Goal: Information Seeking & Learning: Learn about a topic

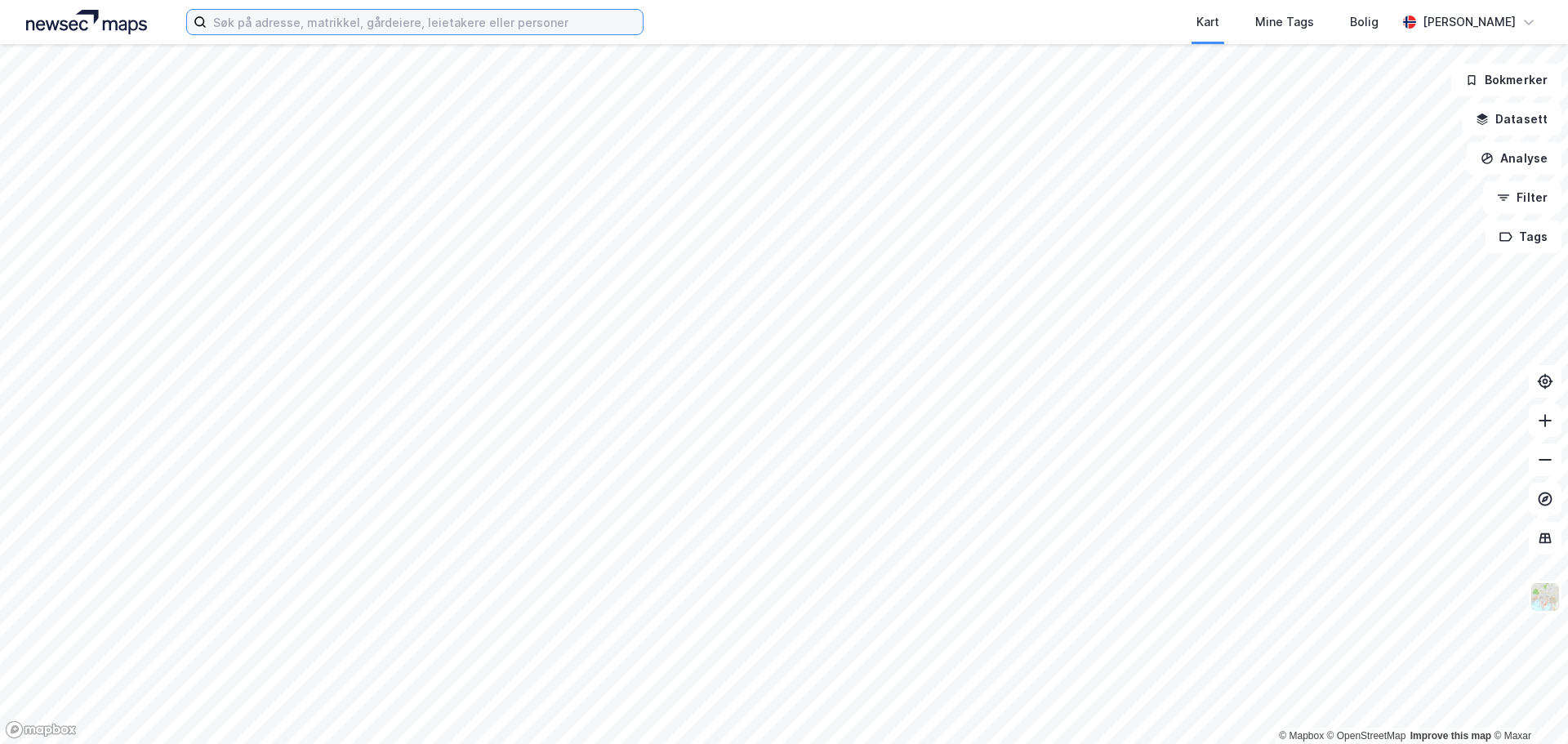
click at [281, 23] on input at bounding box center [424, 22] width 436 height 25
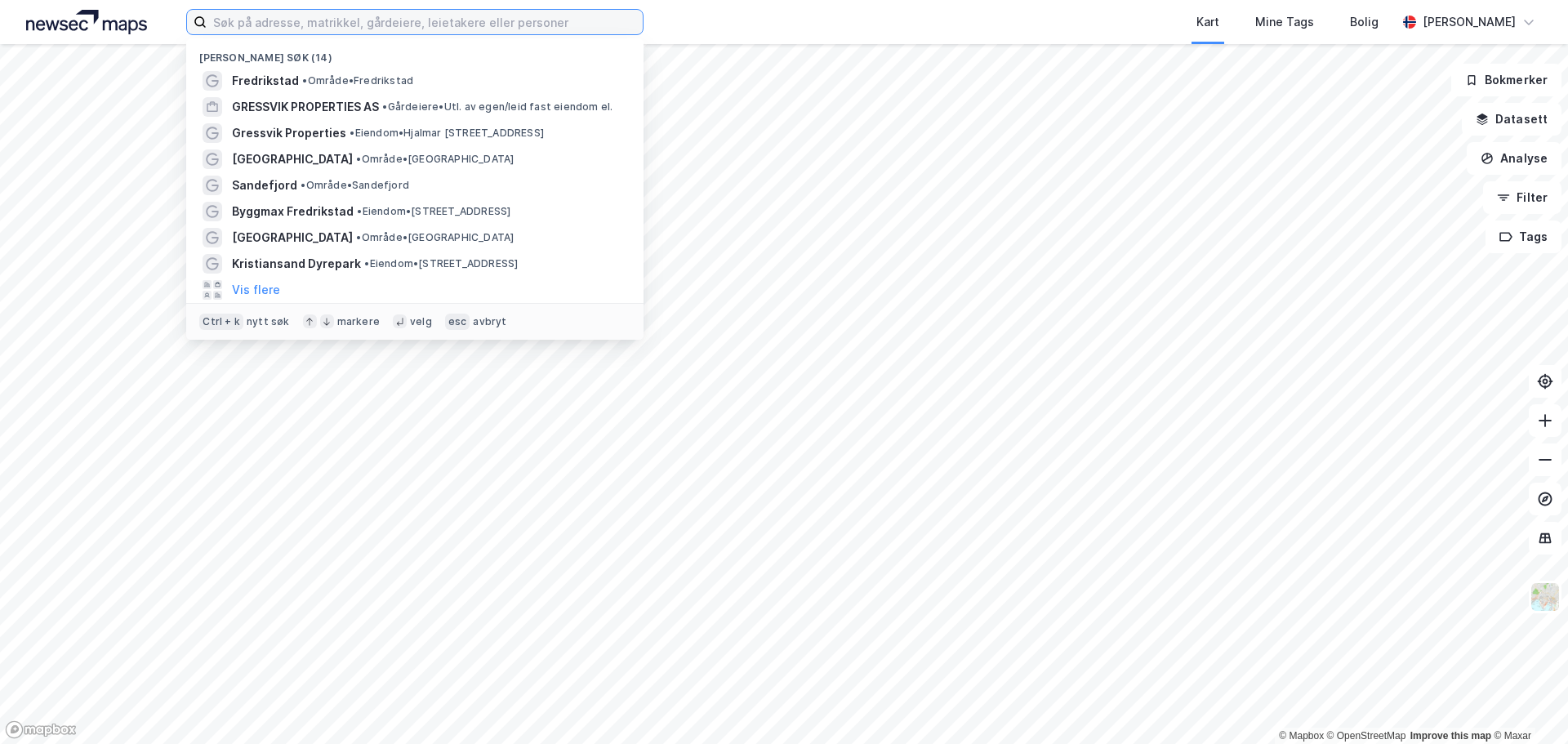
paste input "Fokus Nordic"
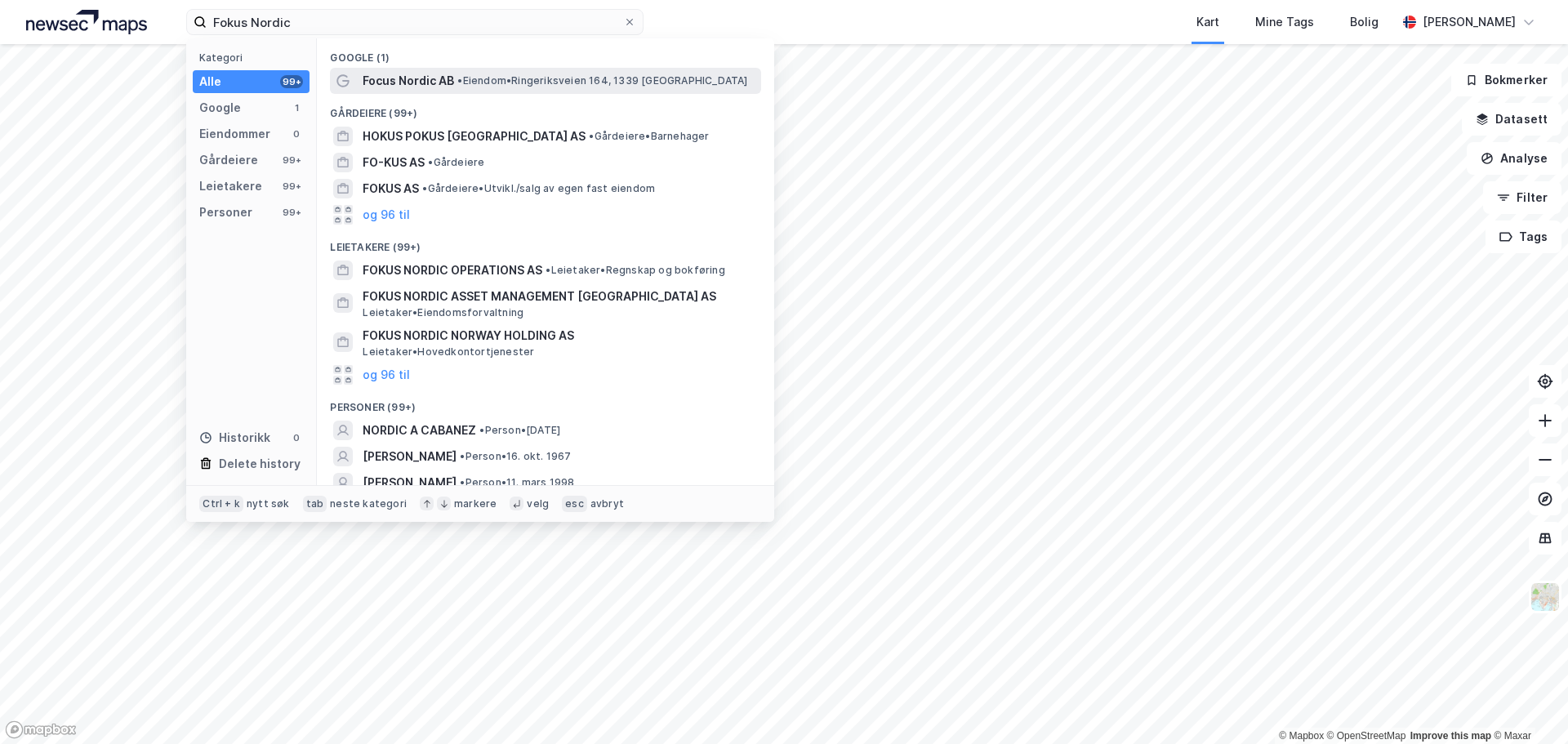
click at [527, 81] on span "• Eiendom • Ringeriksveien 164, 1339 [GEOGRAPHIC_DATA]" at bounding box center [602, 81] width 290 height 13
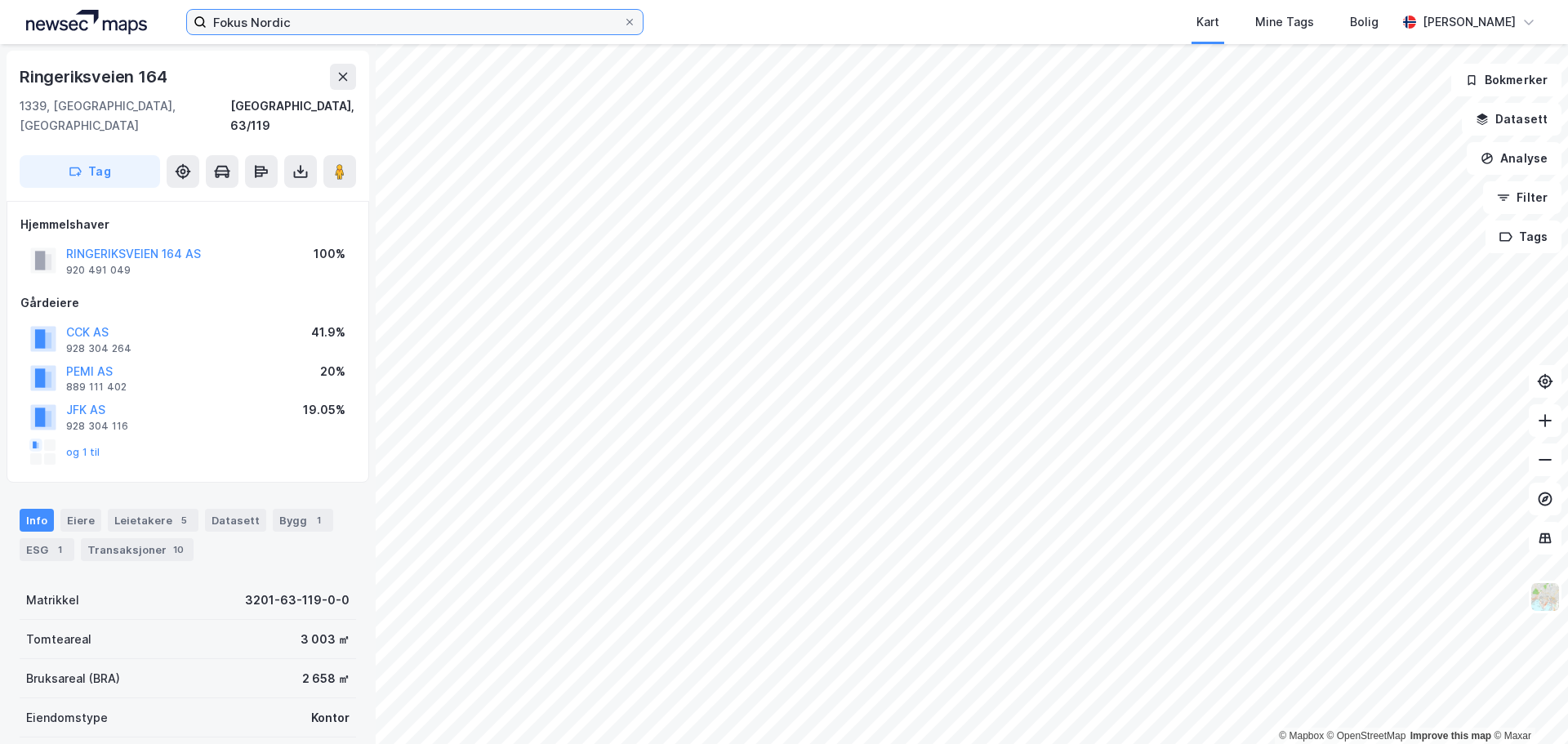
click at [311, 21] on input "Fokus Nordic" at bounding box center [415, 22] width 416 height 25
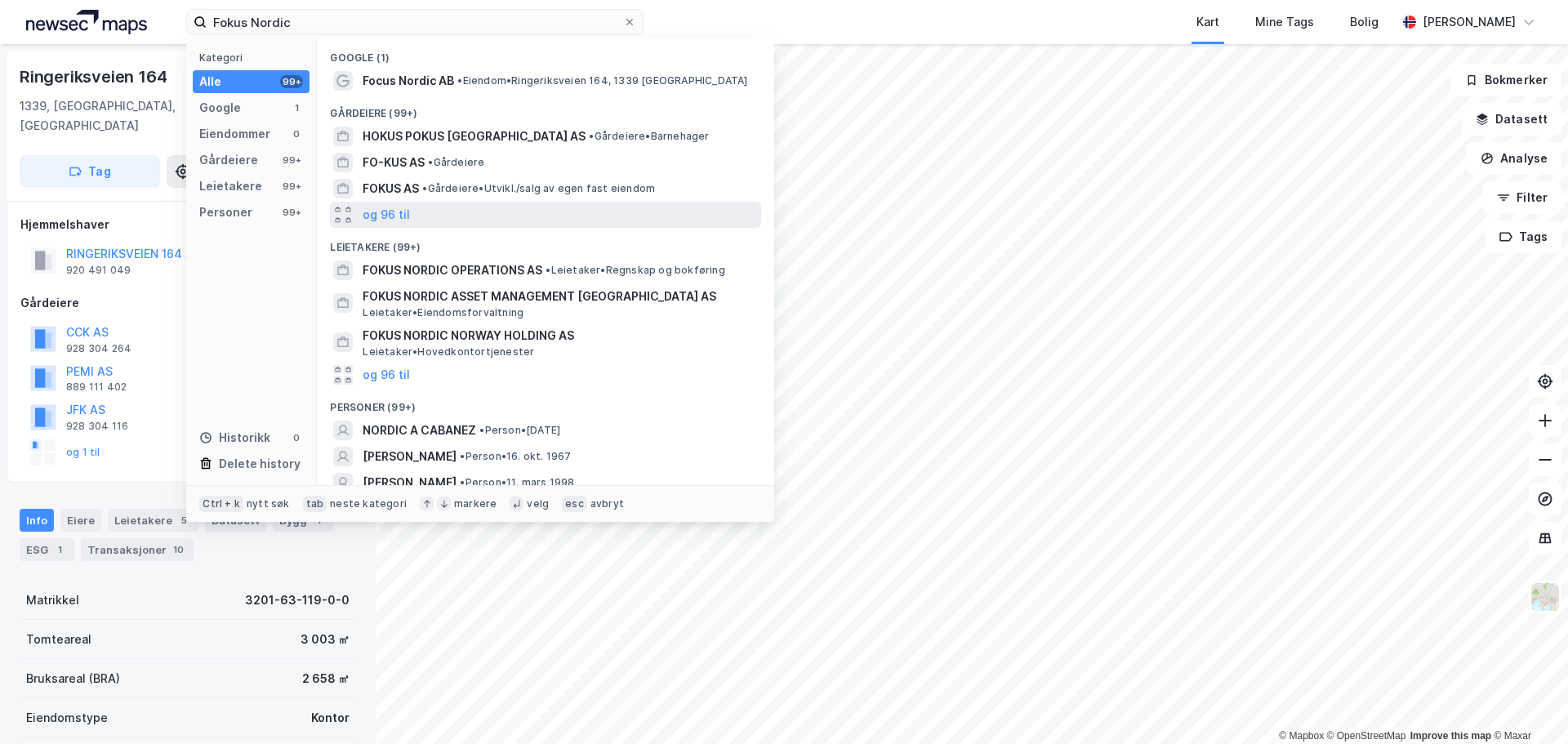
click at [420, 210] on div "og 96 til" at bounding box center [545, 215] width 431 height 26
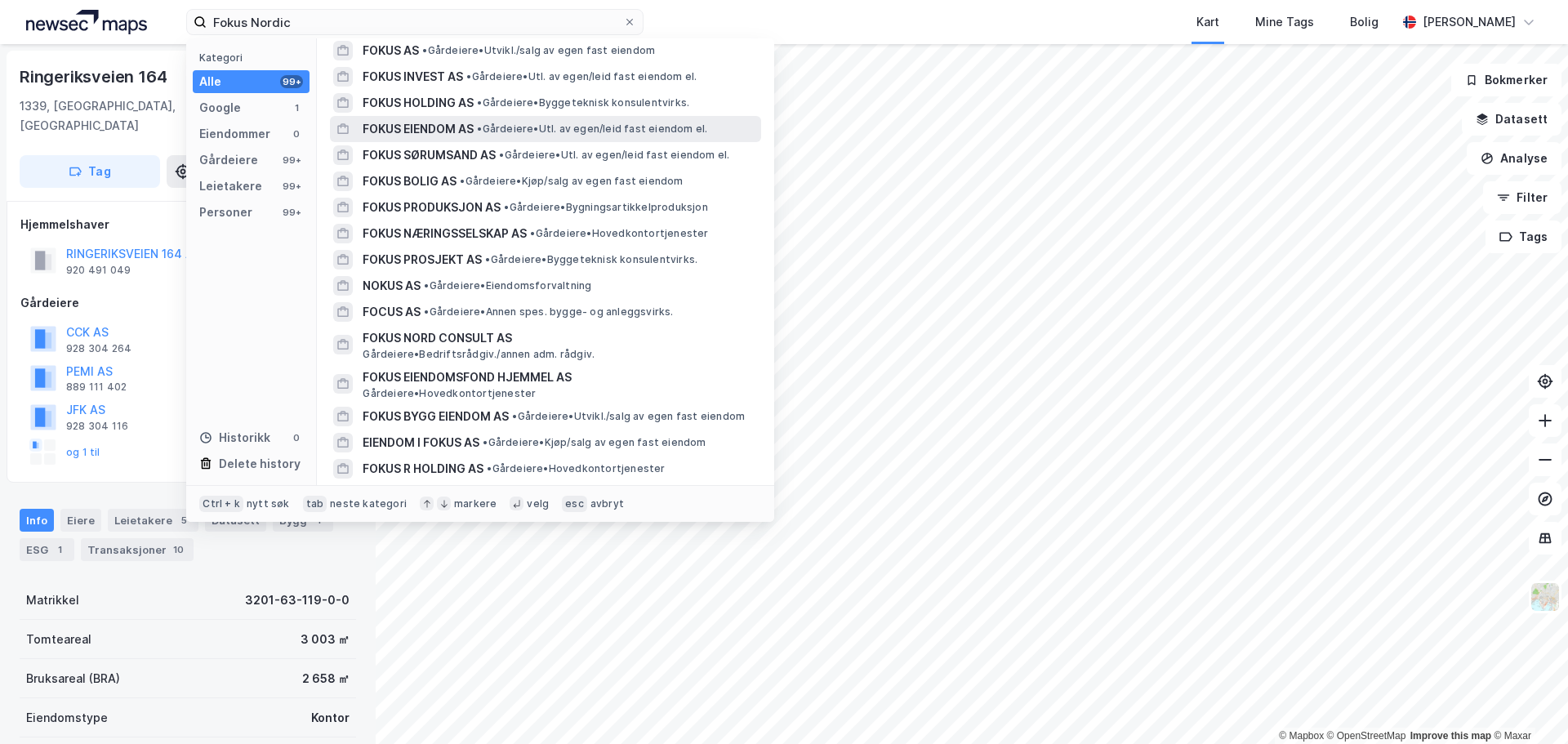
scroll to position [164, 0]
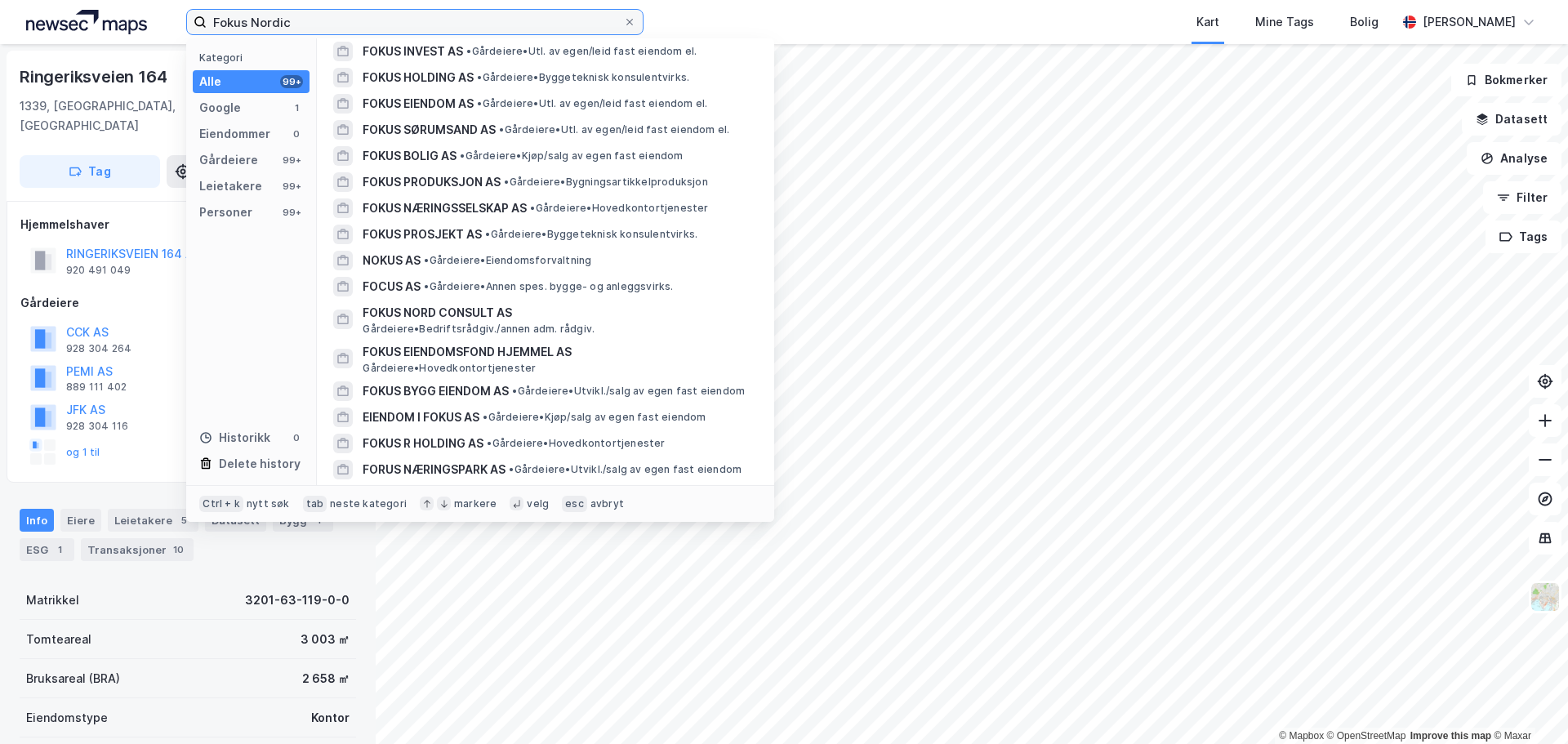
click at [328, 21] on input "Fokus Nordic" at bounding box center [415, 22] width 416 height 25
paste input "Fokus Eiendomsfond Norge I AS"
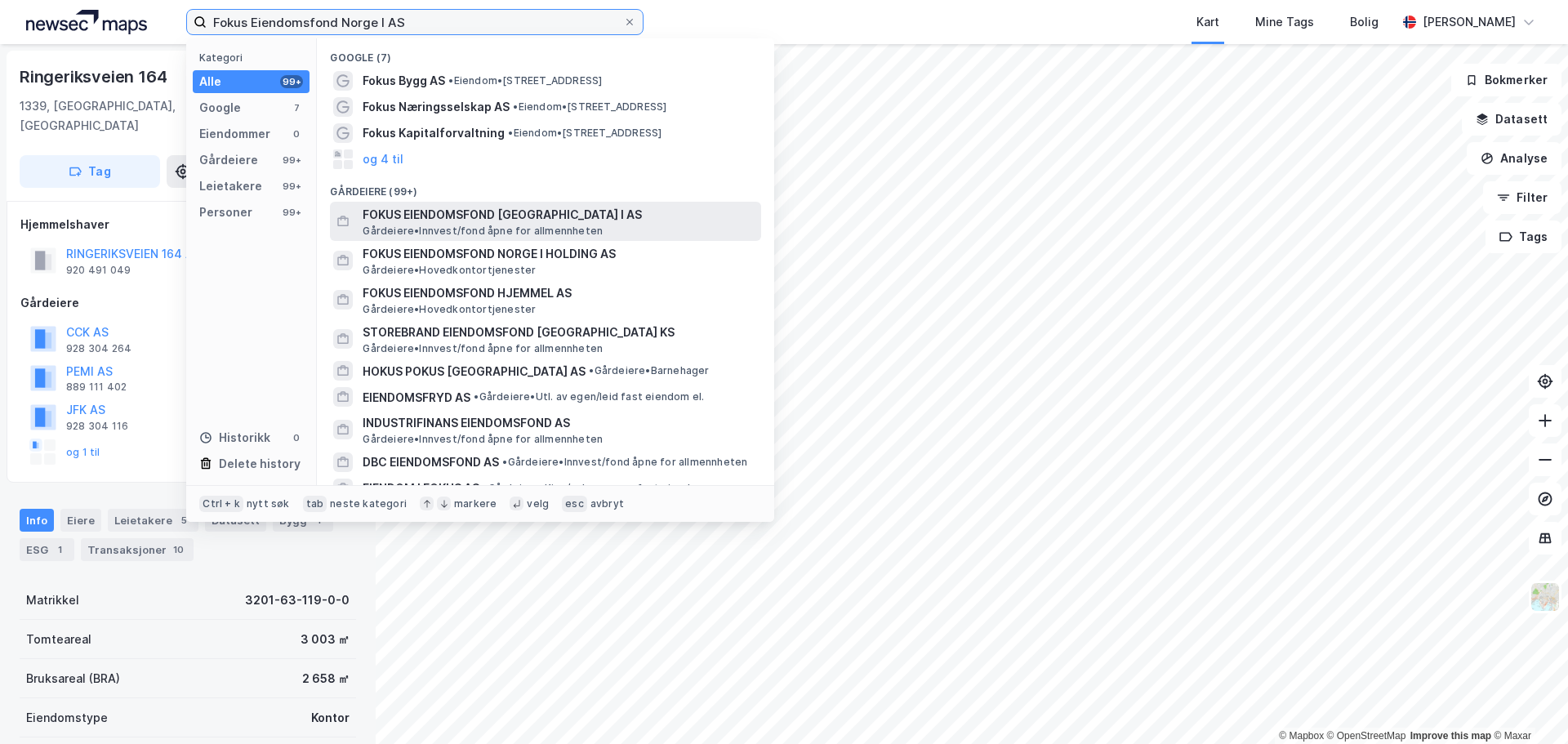
type input "Fokus Eiendomsfond Norge I AS"
click at [609, 218] on span "FOKUS EIENDOMSFOND [GEOGRAPHIC_DATA] I AS" at bounding box center [559, 215] width 392 height 20
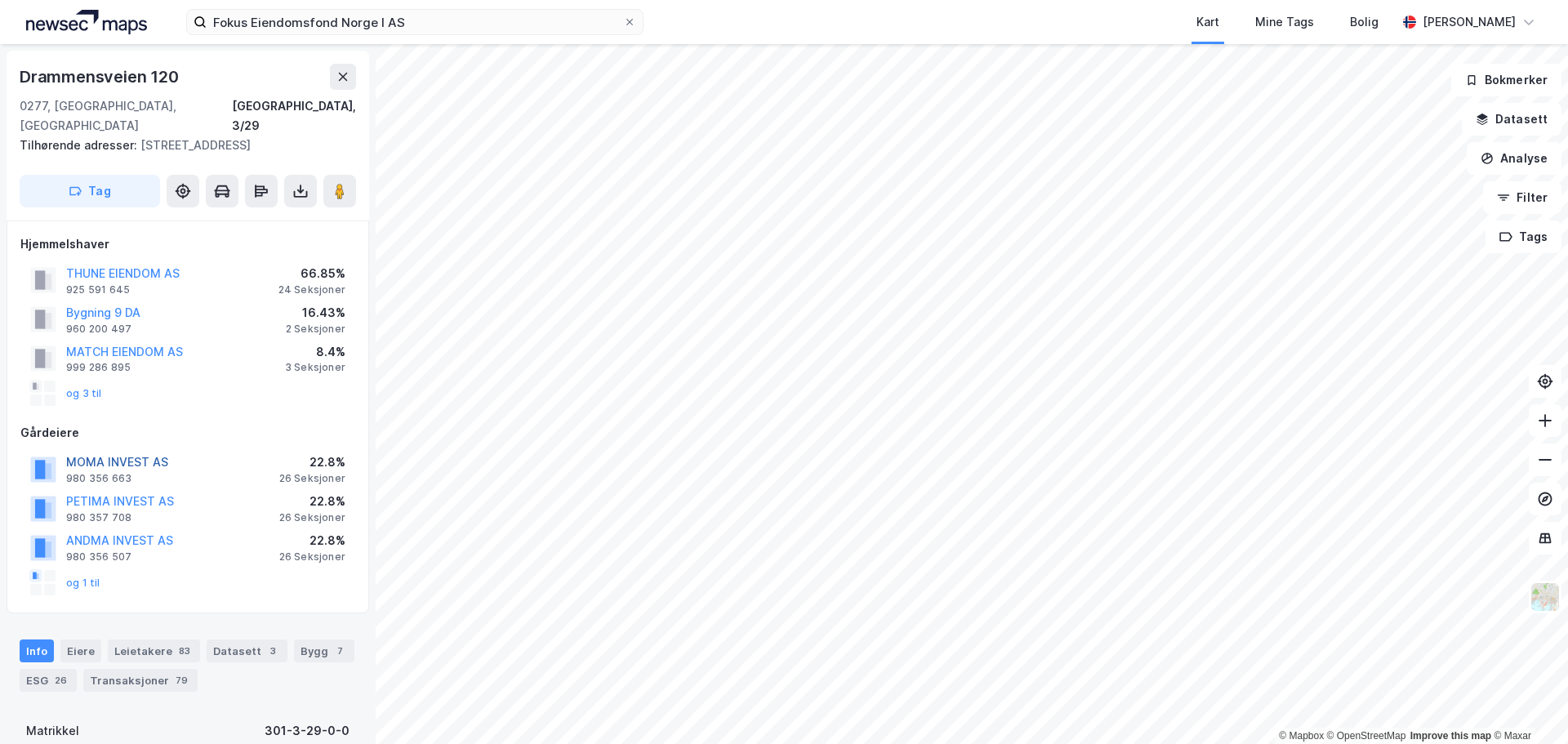
click at [0, 0] on button "MOMA INVEST AS" at bounding box center [0, 0] width 0 height 0
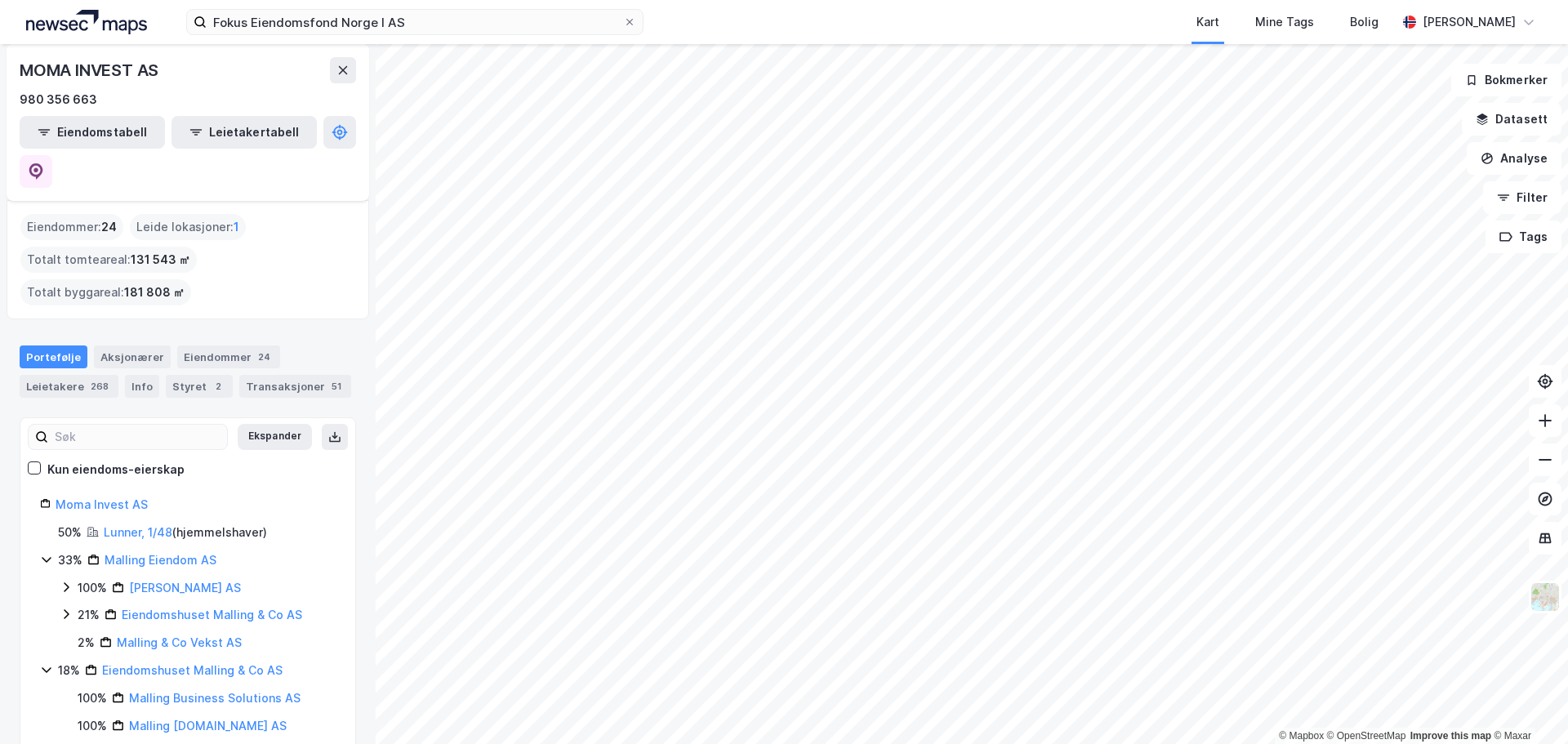
scroll to position [81, 0]
